Goal: Task Accomplishment & Management: Complete application form

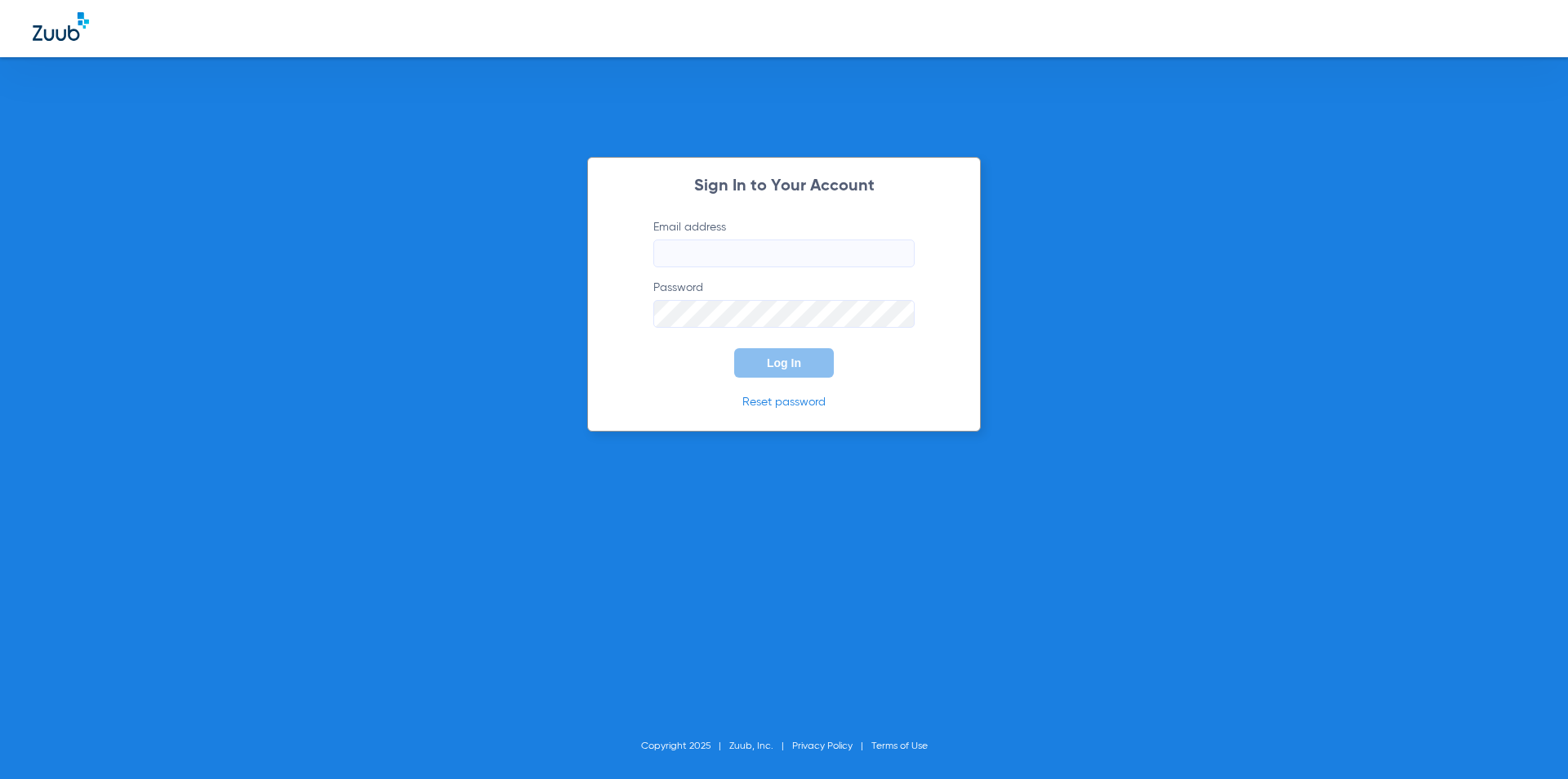
click at [1252, 16] on div at bounding box center [784, 28] width 1568 height 57
type input "[PERSON_NAME][EMAIL_ADDRESS][PERSON_NAME][DOMAIN_NAME]"
click at [1127, 153] on div "Sign In to Your Account Email address [PERSON_NAME][EMAIL_ADDRESS][PERSON_NAME]…" at bounding box center [784, 389] width 1568 height 779
click at [739, 368] on button "Log In" at bounding box center [784, 362] width 99 height 29
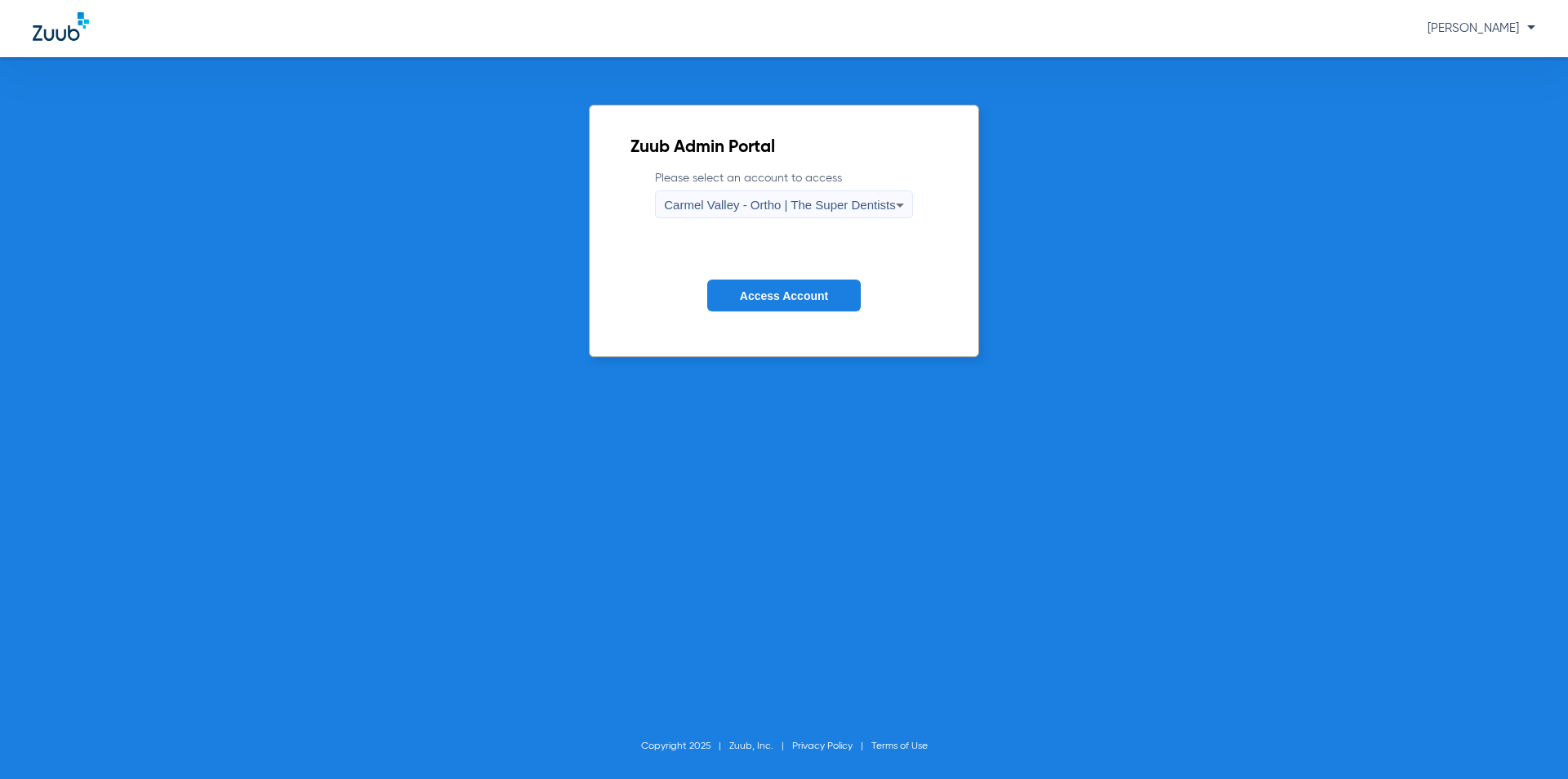
click at [758, 198] on span "Carmel Valley - Ortho | The Super Dentists" at bounding box center [779, 204] width 231 height 14
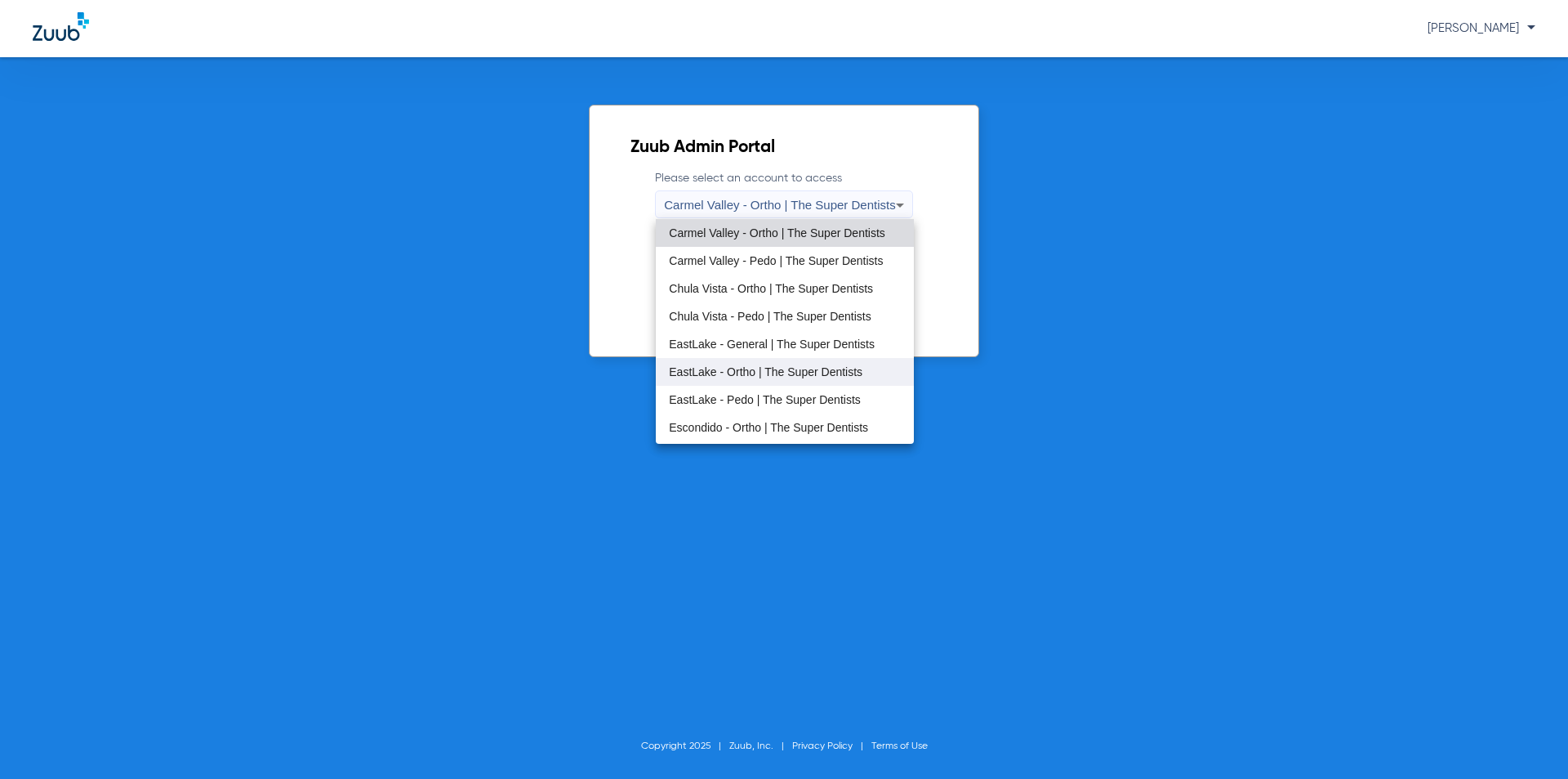
scroll to position [192, 0]
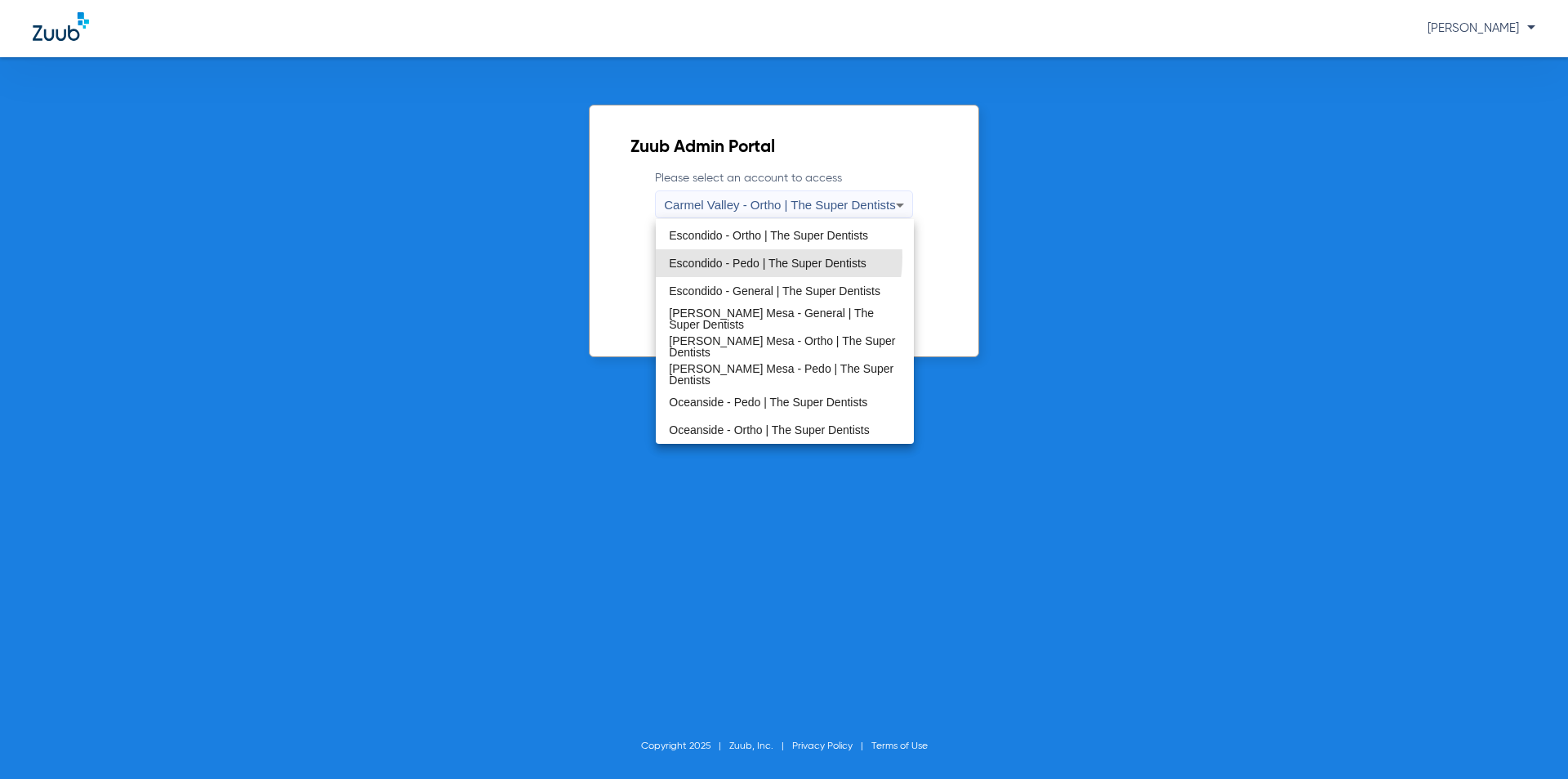
drag, startPoint x: 741, startPoint y: 256, endPoint x: 749, endPoint y: 287, distance: 32.0
click at [741, 257] on span "Escondido - Pedo | The Super Dentists" at bounding box center [767, 263] width 197 height 12
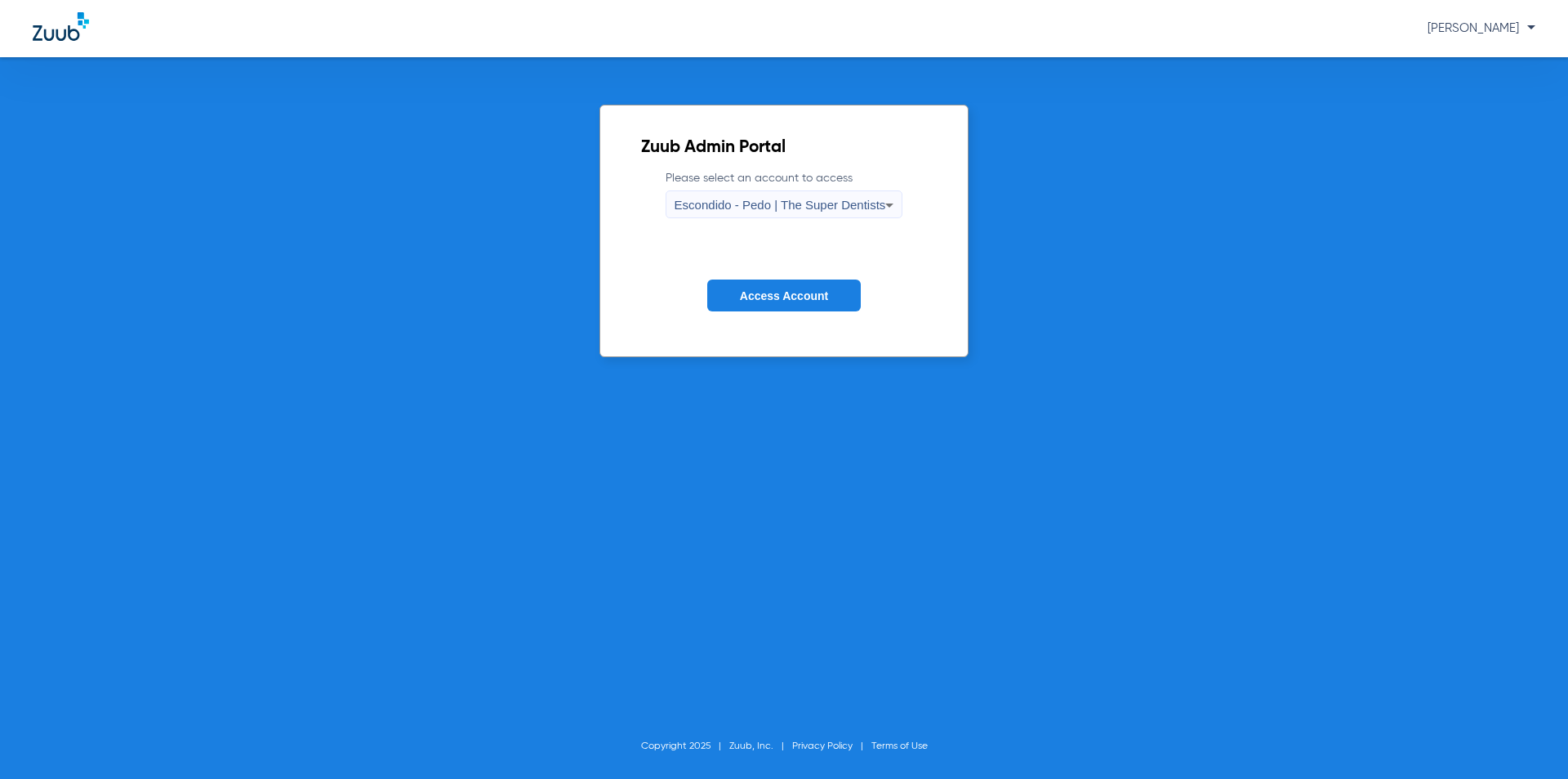
click at [749, 287] on button "Access Account" at bounding box center [784, 295] width 153 height 31
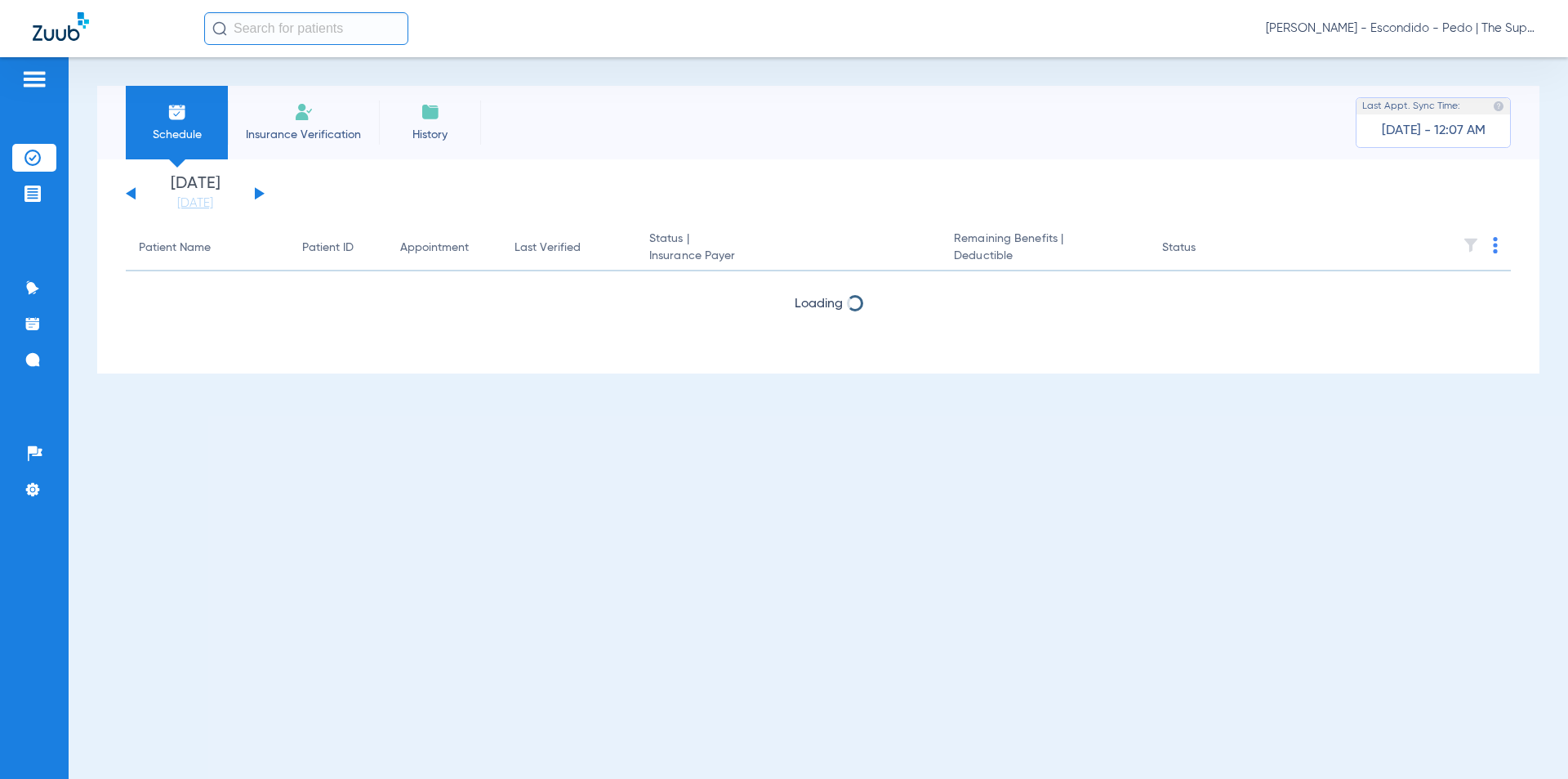
click at [298, 23] on input "text" at bounding box center [306, 28] width 204 height 32
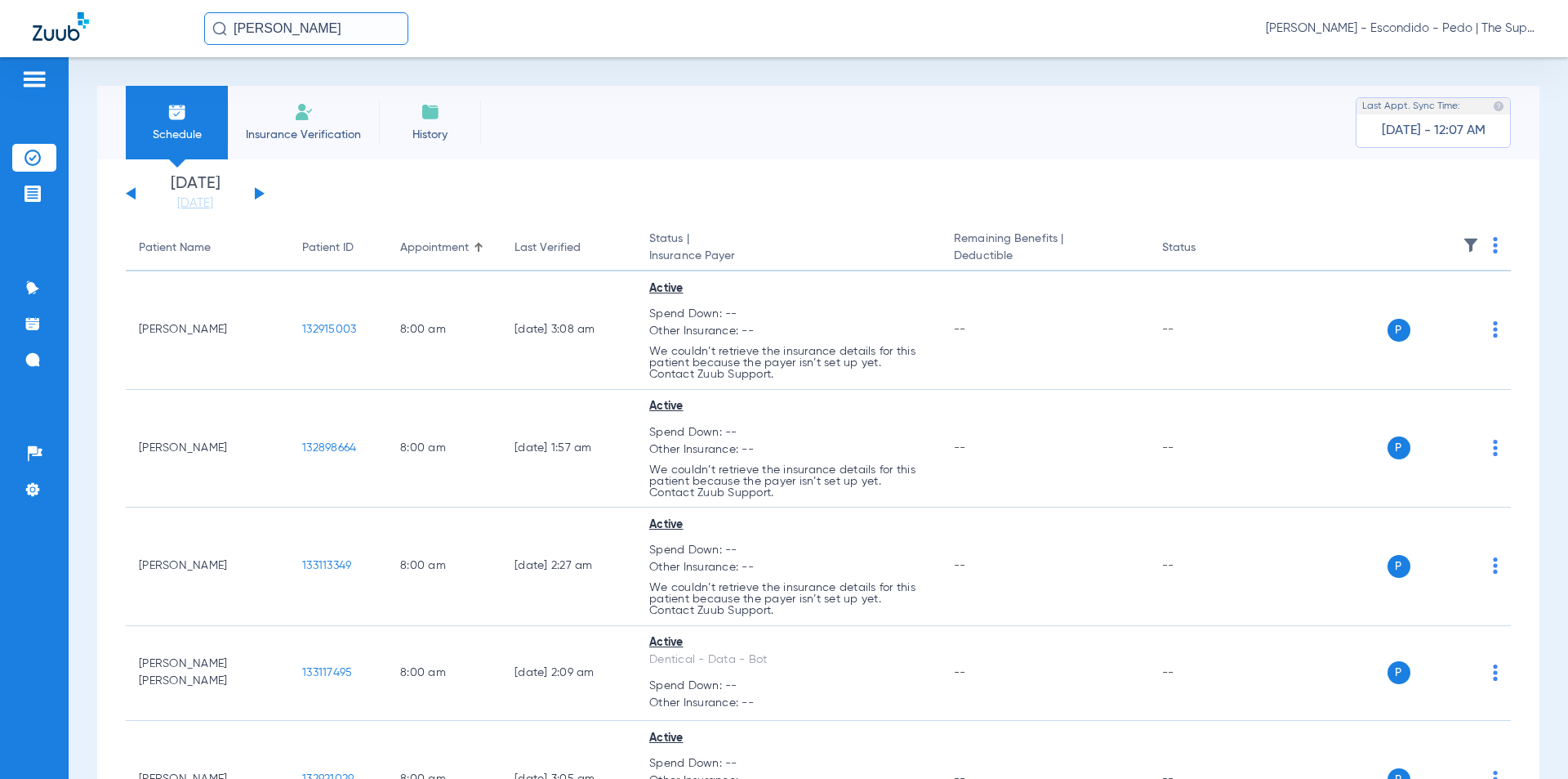
type input "[PERSON_NAME]"
click at [607, 105] on div "Schedule Insurance Verification History Last Appt. Sync Time: [DATE] - 12:07 AM" at bounding box center [818, 122] width 1442 height 74
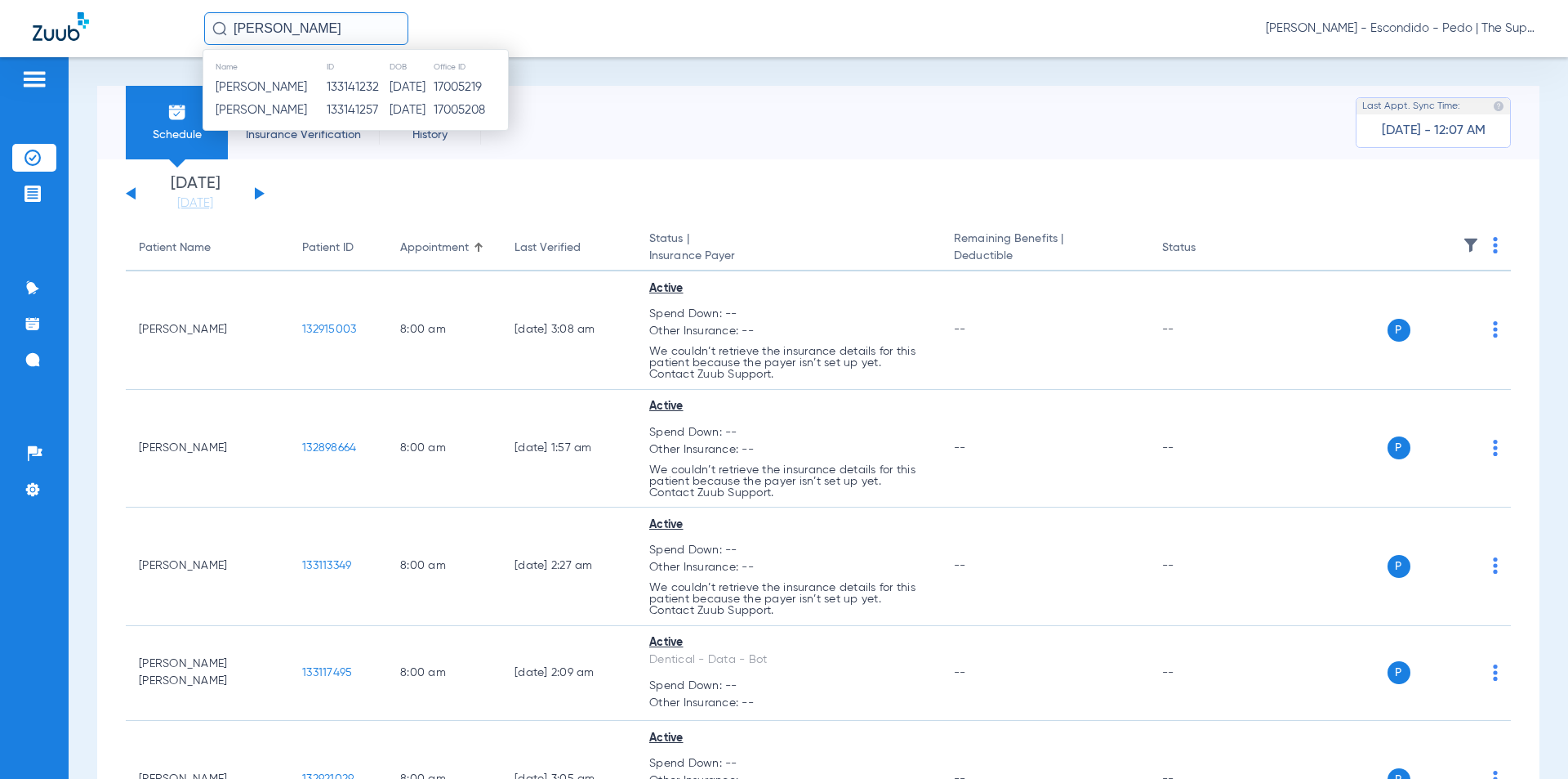
click at [1016, 94] on div "Schedule Insurance Verification History Last Appt. Sync Time: [DATE] - 12:07 AM" at bounding box center [818, 122] width 1442 height 74
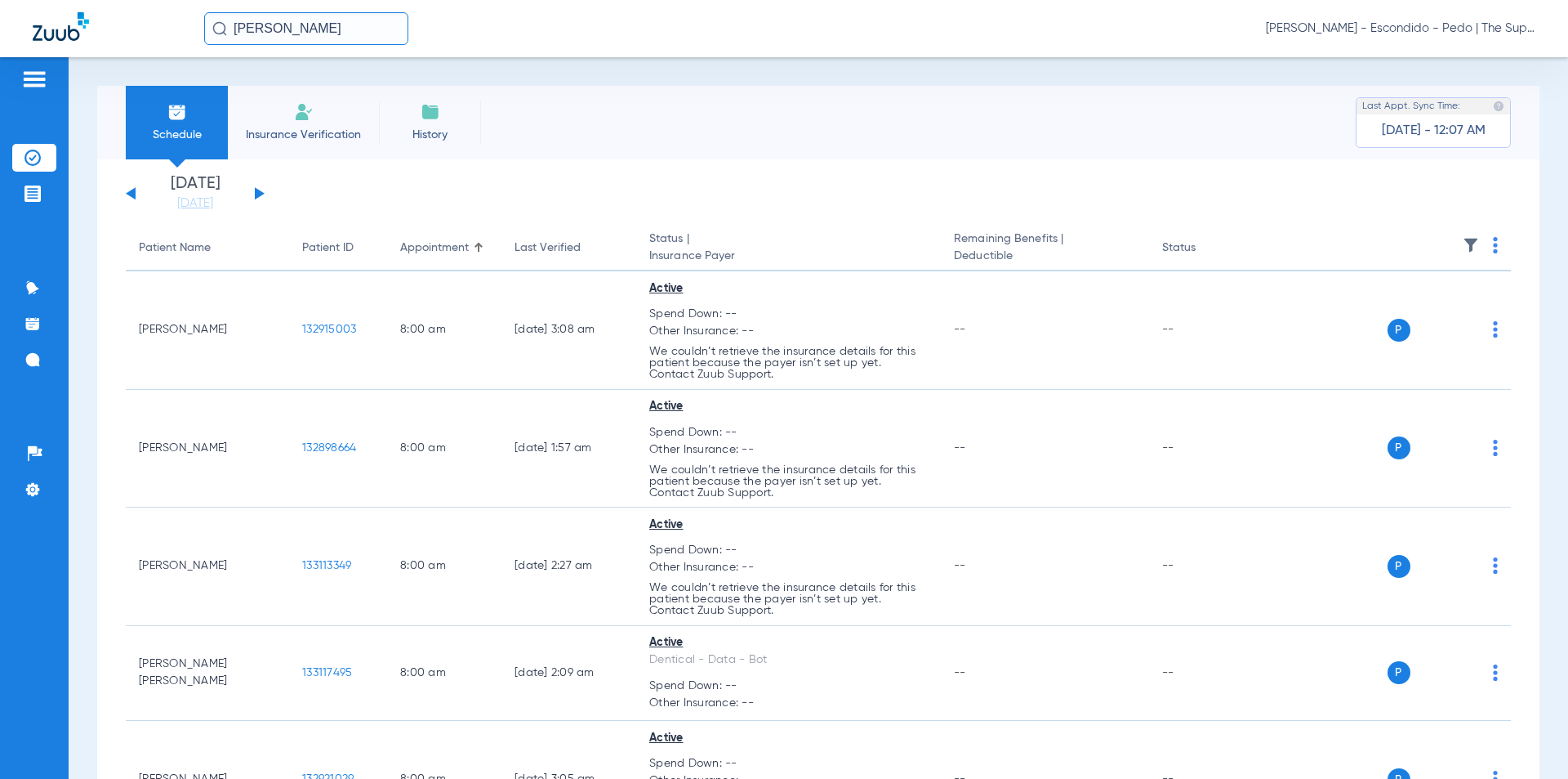
click at [298, 36] on input "[PERSON_NAME]" at bounding box center [306, 28] width 204 height 32
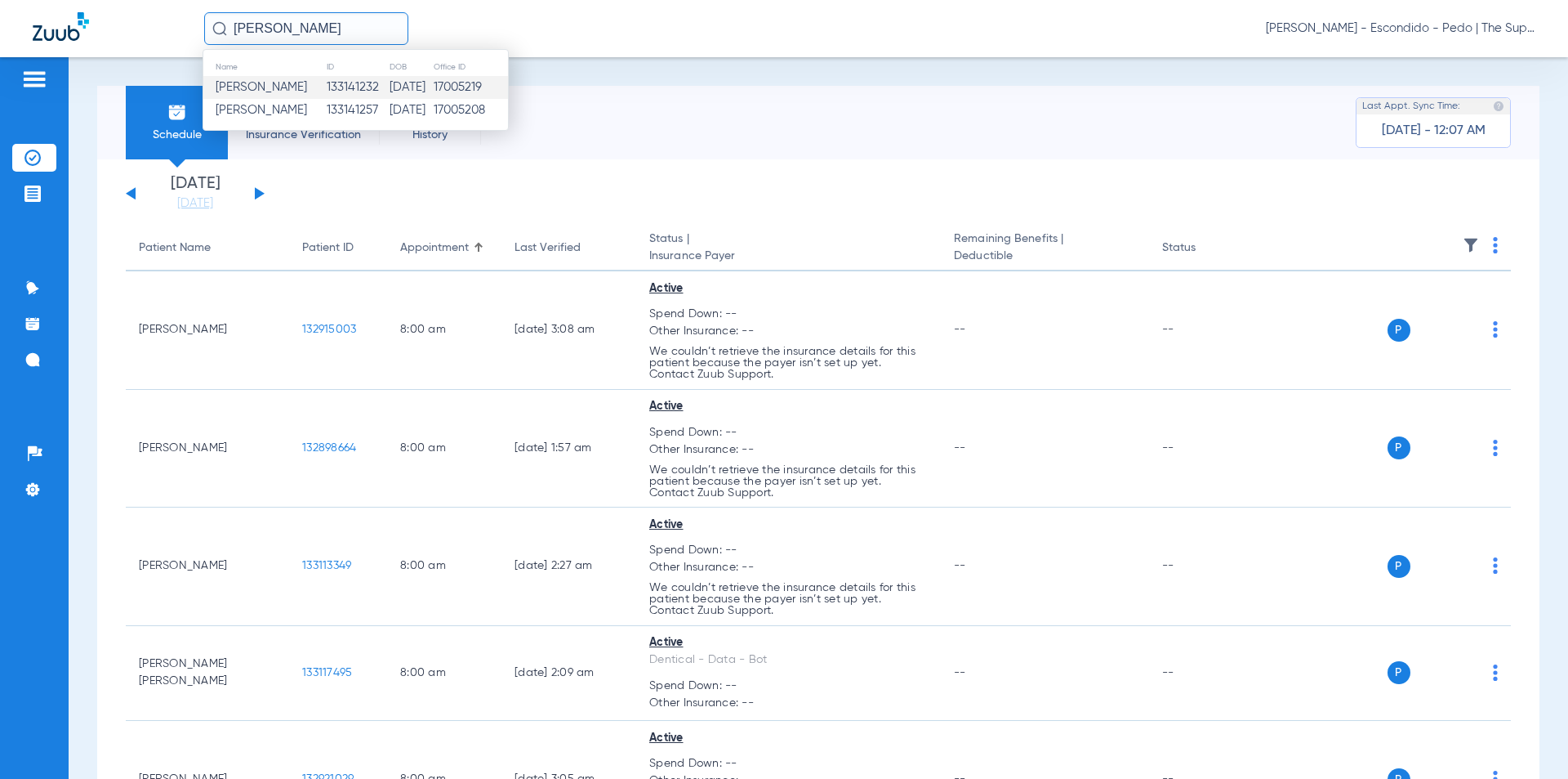
click at [359, 94] on td "133141232" at bounding box center [357, 86] width 63 height 23
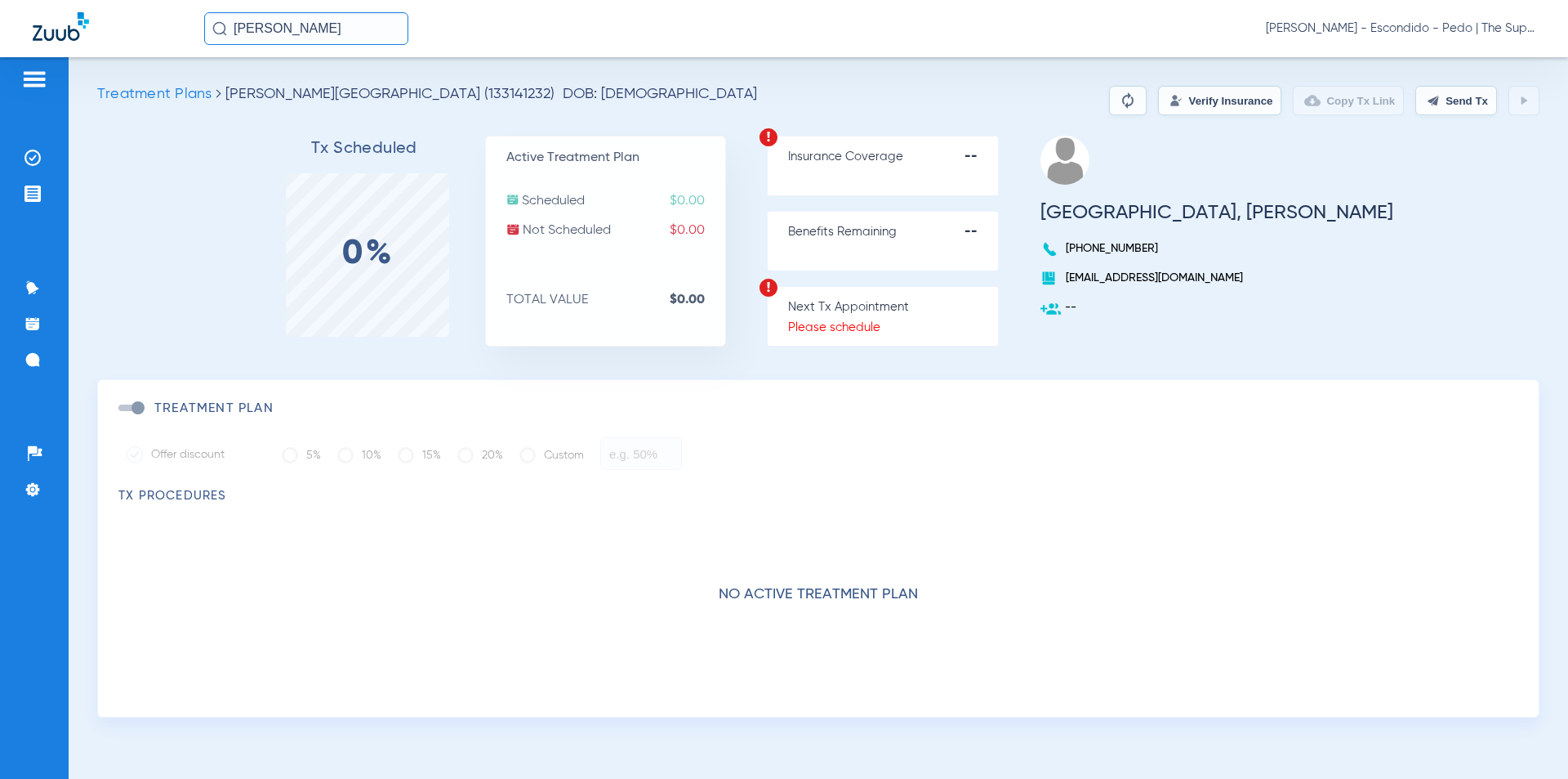
click at [1246, 105] on button "Verify Insurance" at bounding box center [1219, 100] width 124 height 29
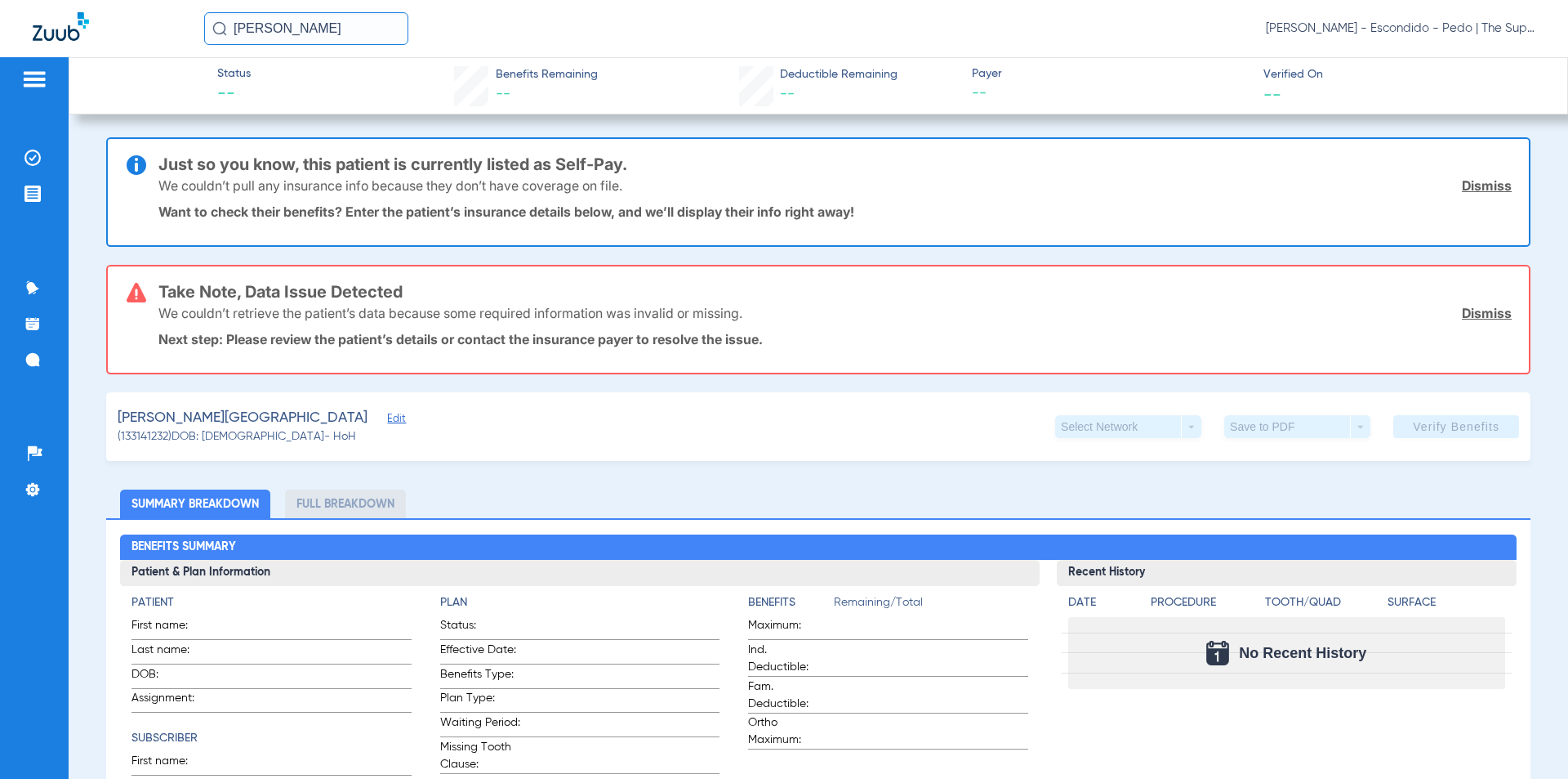
click at [355, 27] on input "[PERSON_NAME]" at bounding box center [306, 28] width 204 height 32
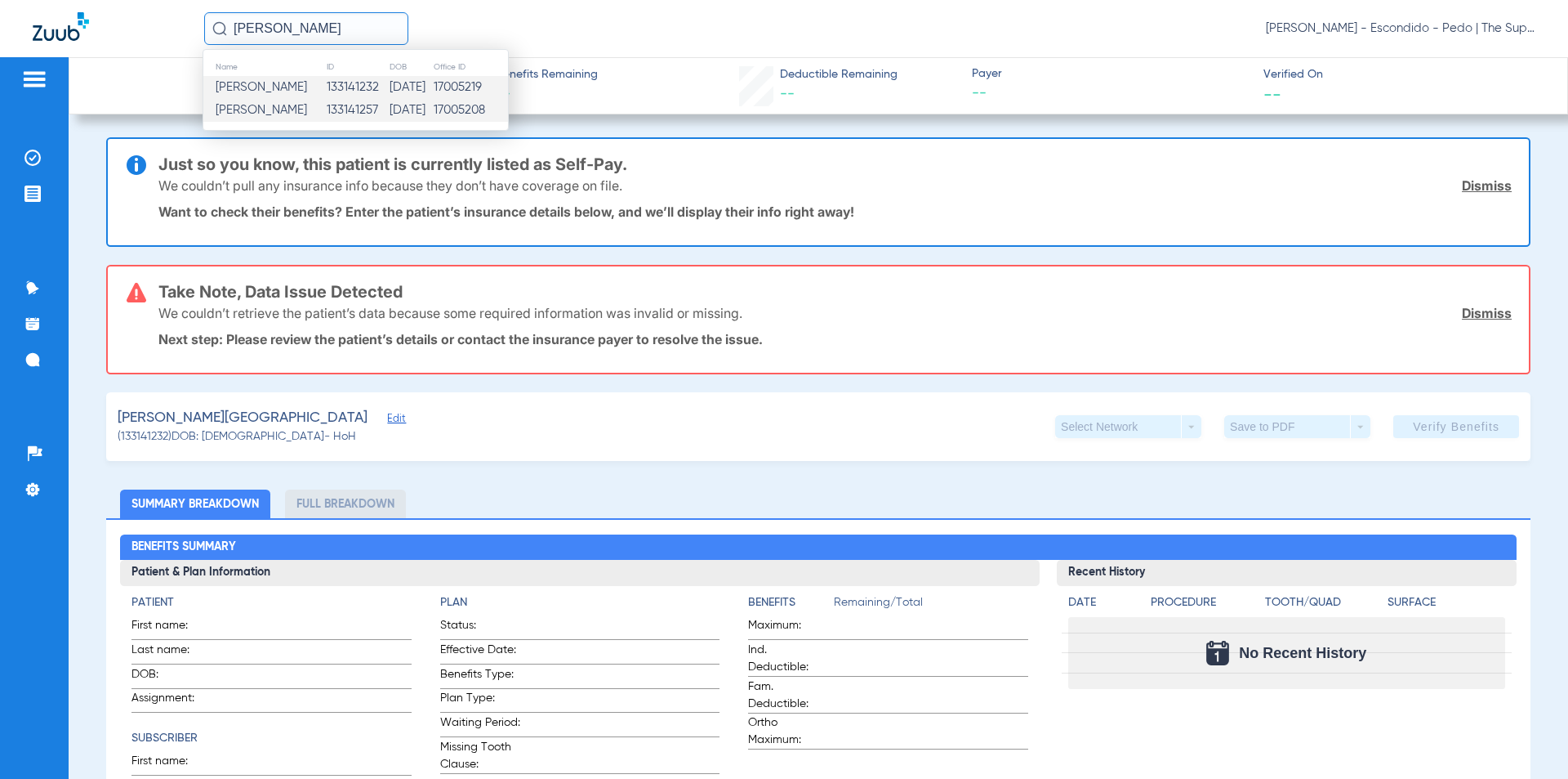
click at [327, 108] on td "133141257" at bounding box center [357, 110] width 63 height 23
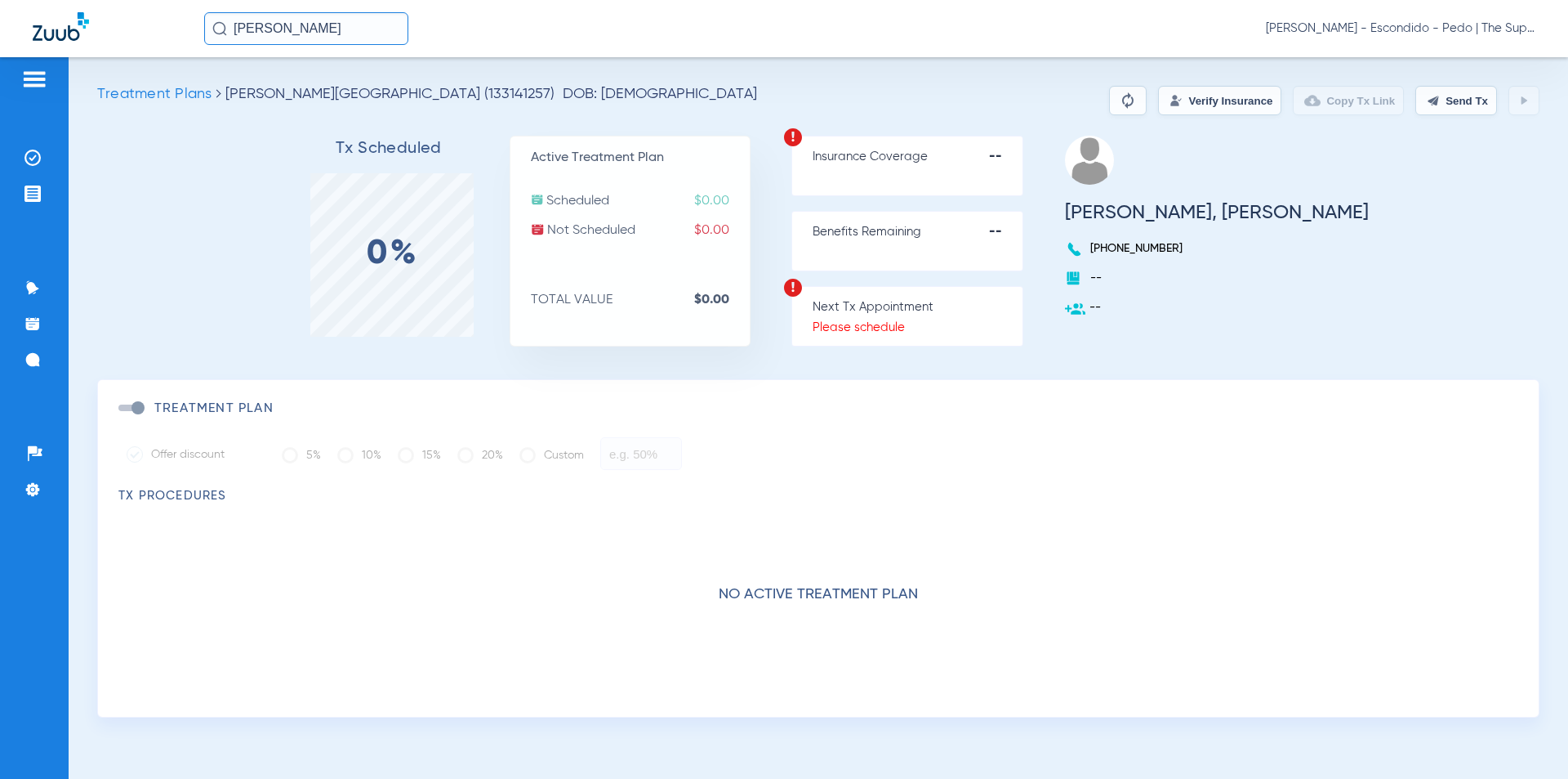
click at [1200, 98] on button "Verify Insurance" at bounding box center [1219, 100] width 124 height 29
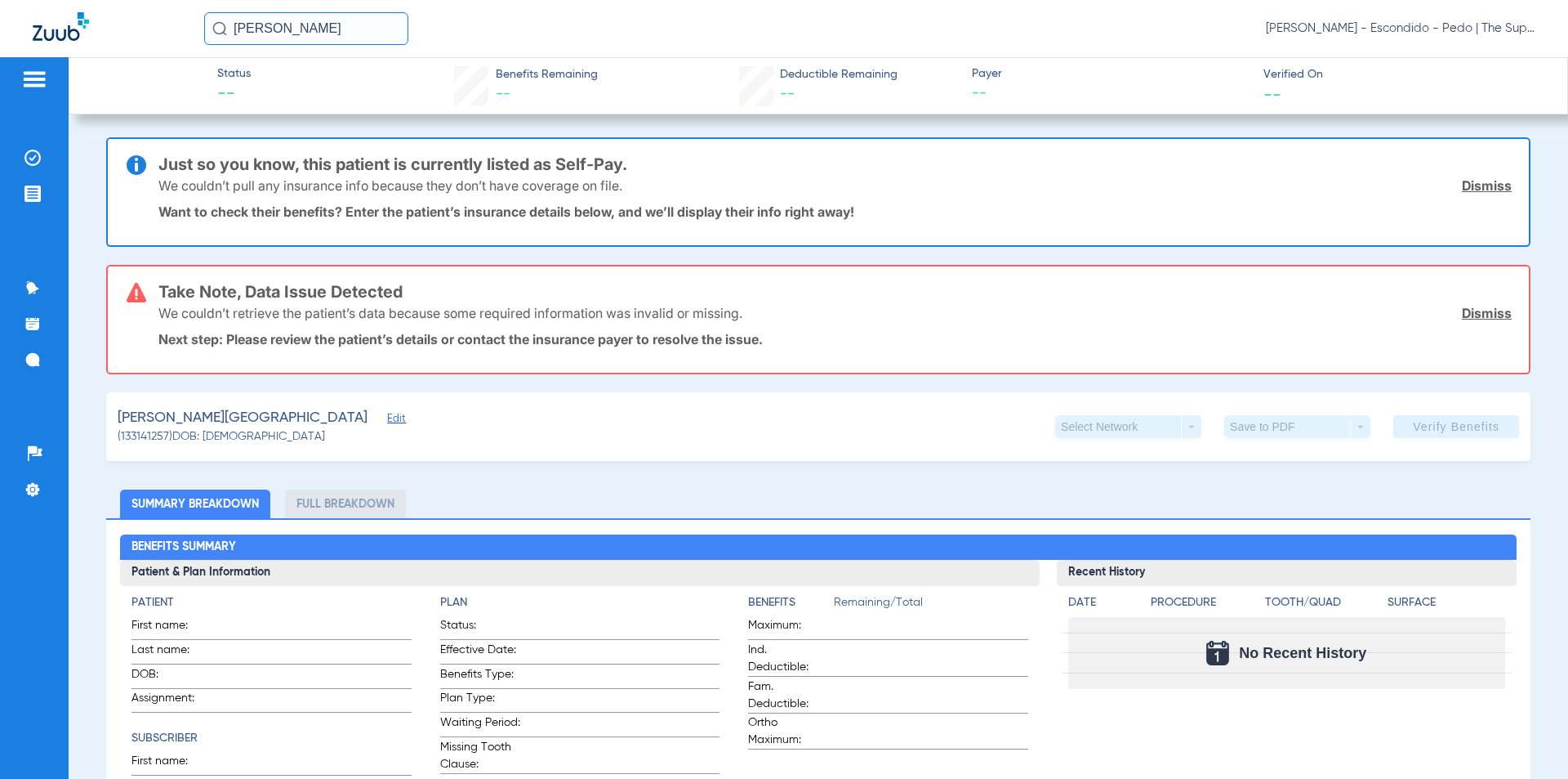
click at [1154, 122] on div "Status -- Benefits Remaining -- Deductible Remaining -- Payer -- Verified On --…" at bounding box center [818, 417] width 1499 height 721
click at [28, 160] on img at bounding box center [32, 157] width 17 height 17
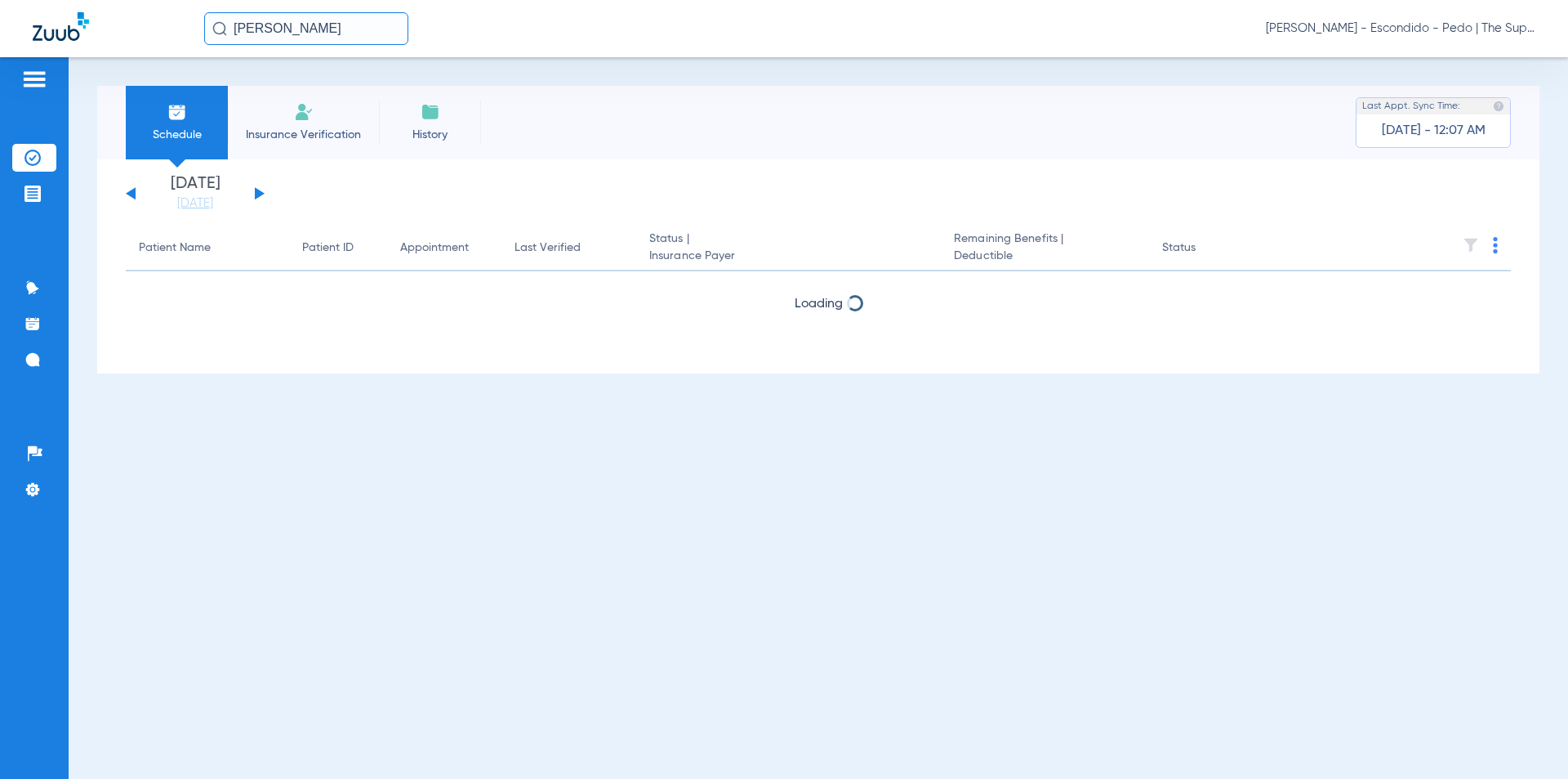
click at [322, 138] on span "Insurance Verification" at bounding box center [302, 135] width 127 height 17
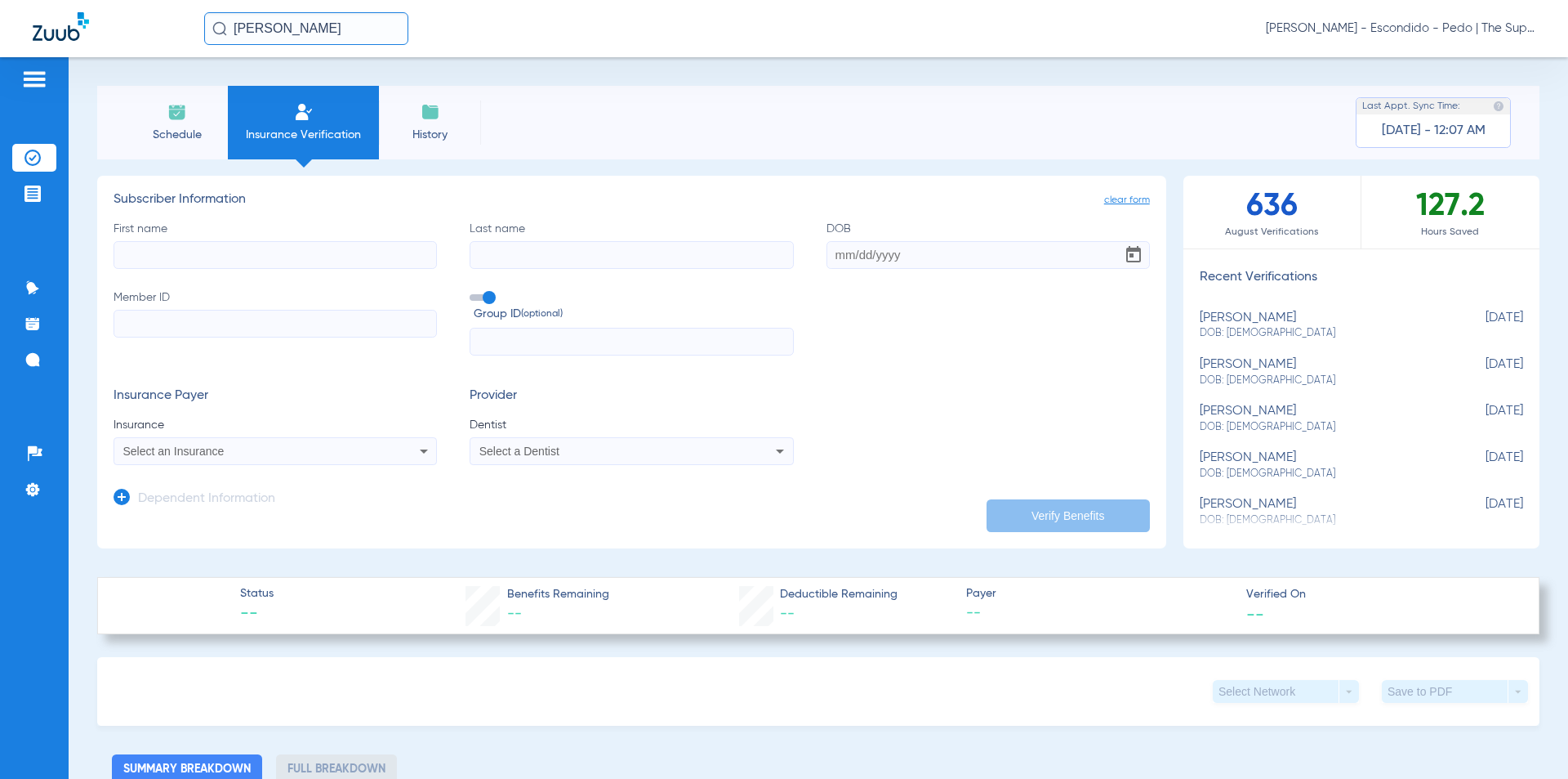
click at [286, 255] on input "First name" at bounding box center [275, 254] width 323 height 28
type input "[PERSON_NAME]"
click at [581, 229] on label "Last name" at bounding box center [630, 245] width 323 height 48
click at [581, 241] on input "Last name" at bounding box center [630, 254] width 323 height 28
click at [578, 250] on input "Last name" at bounding box center [630, 254] width 323 height 28
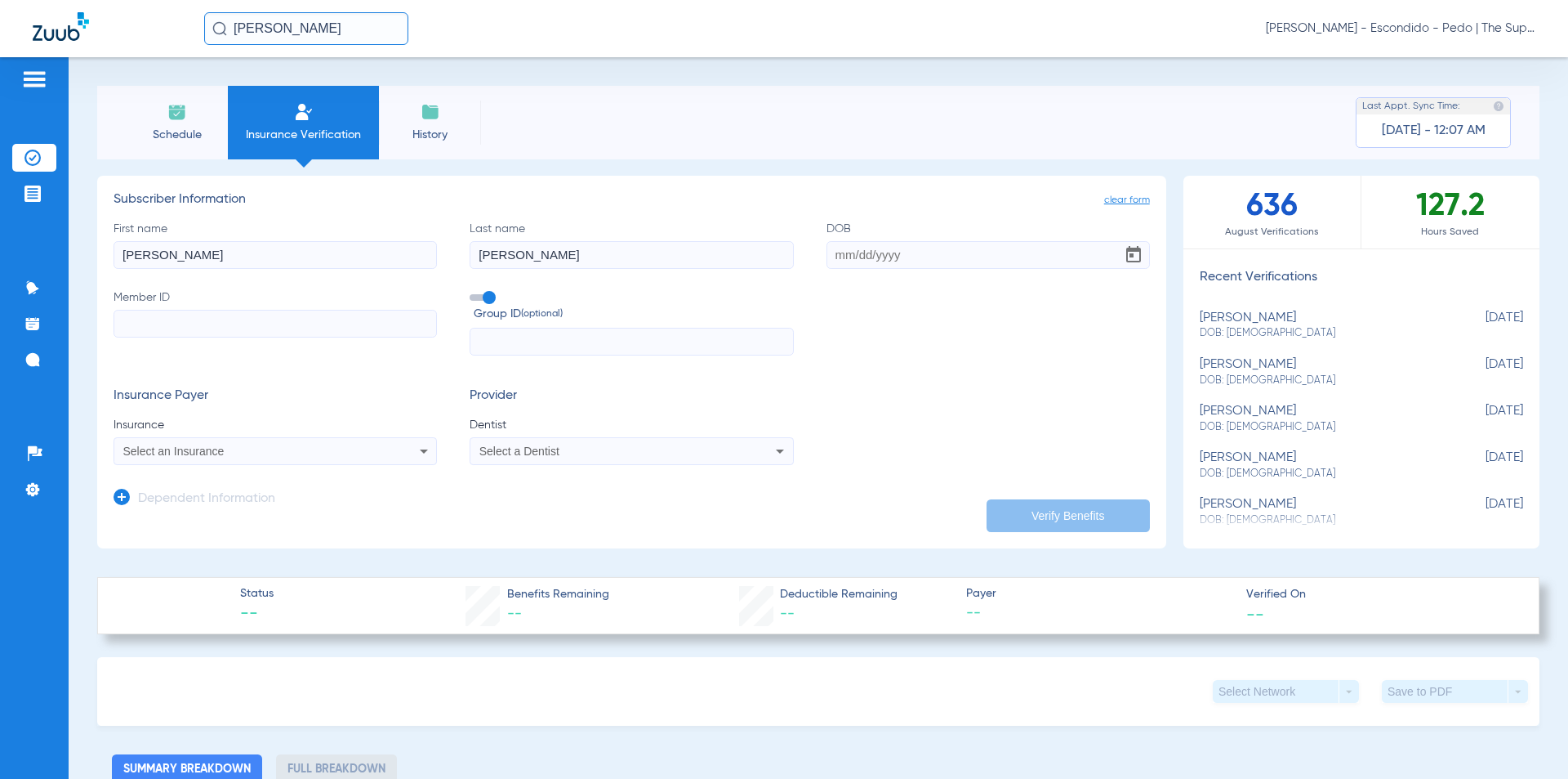
type input "[PERSON_NAME]"
click at [831, 253] on input "DOB" at bounding box center [988, 254] width 323 height 28
click at [606, 69] on div "Schedule Insurance Verification History Last Appt. Sync Time: [DATE] - 12:07 AM…" at bounding box center [818, 417] width 1499 height 721
